Goal: Transaction & Acquisition: Book appointment/travel/reservation

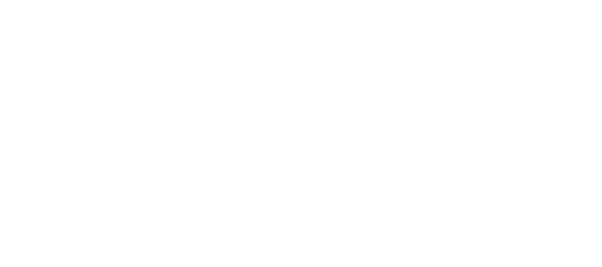
select select "********"
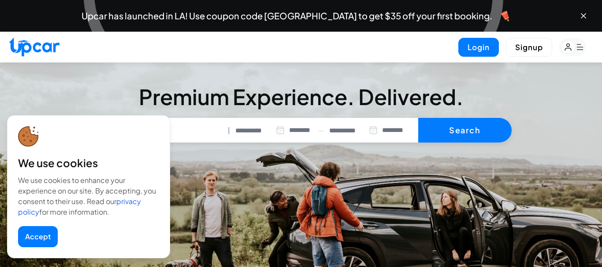
click at [38, 239] on button "Accept" at bounding box center [38, 236] width 40 height 21
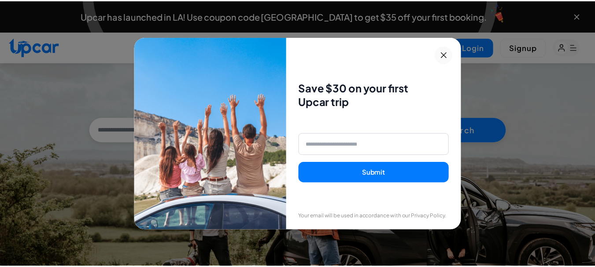
scroll to position [867, 0]
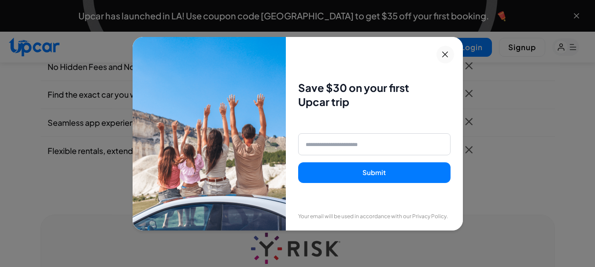
click at [446, 53] on icon at bounding box center [444, 54] width 11 height 11
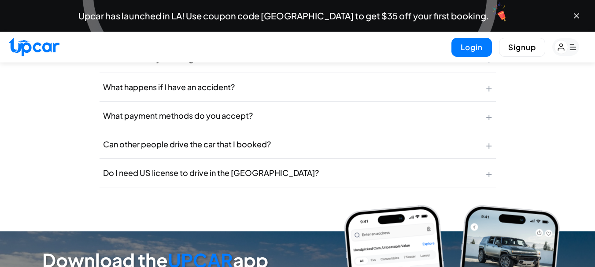
scroll to position [0, 0]
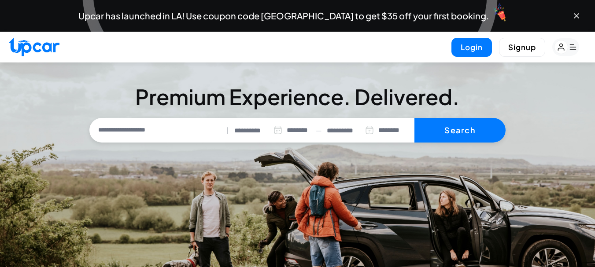
drag, startPoint x: 594, startPoint y: 18, endPoint x: 593, endPoint y: 33, distance: 15.0
click at [592, 26] on div "Upcar has launched in LA! Use coupon code HOLLYWOOD to get $35 off your first b…" at bounding box center [297, 16] width 595 height 32
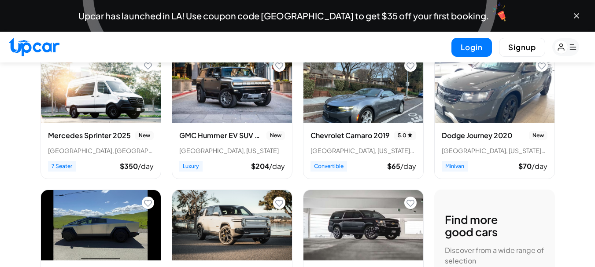
scroll to position [360, 0]
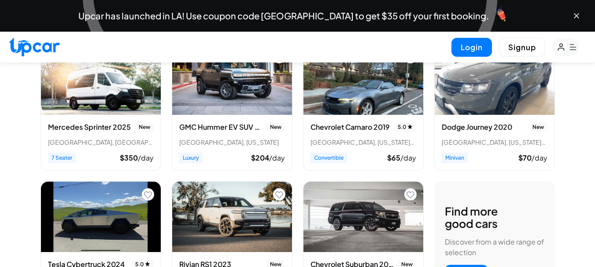
click at [222, 124] on h3 "GMC Hummer EV SUV 2024" at bounding box center [221, 127] width 84 height 11
click at [218, 245] on img "View details for Rivian RS1 2023" at bounding box center [232, 217] width 120 height 70
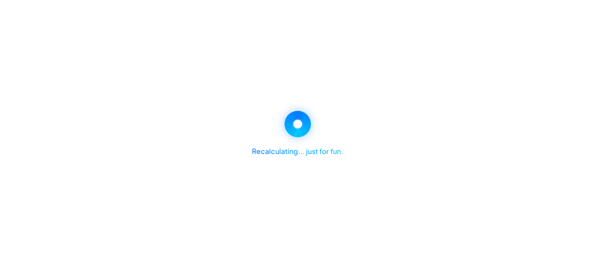
select select "********"
